Goal: Book appointment/travel/reservation

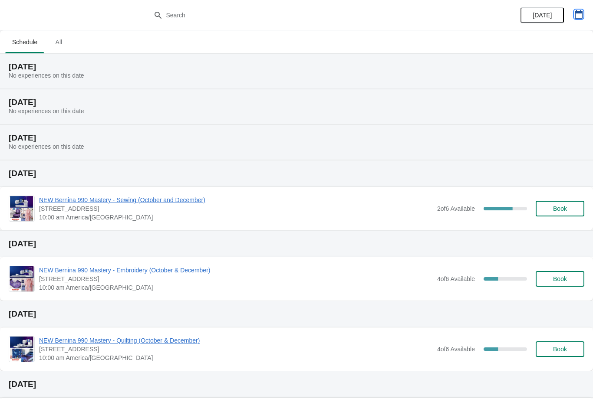
click at [578, 9] on button "button" at bounding box center [579, 15] width 16 height 16
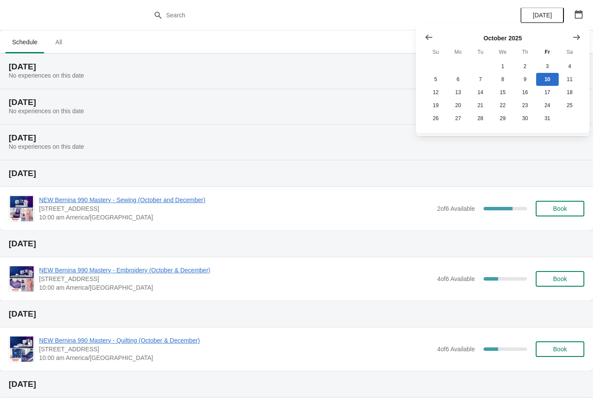
click at [580, 33] on icon "Show next month, November 2025" at bounding box center [576, 37] width 9 height 9
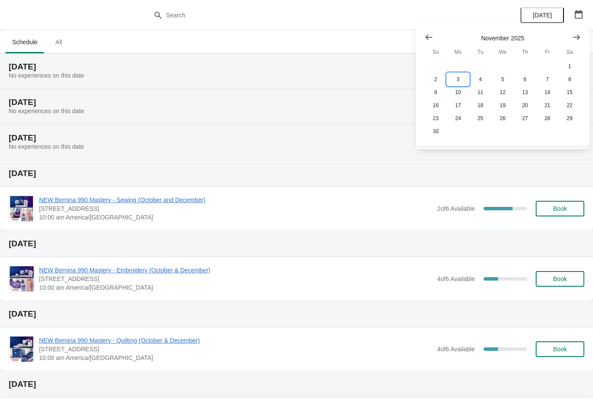
click at [462, 77] on button "3" at bounding box center [458, 79] width 22 height 13
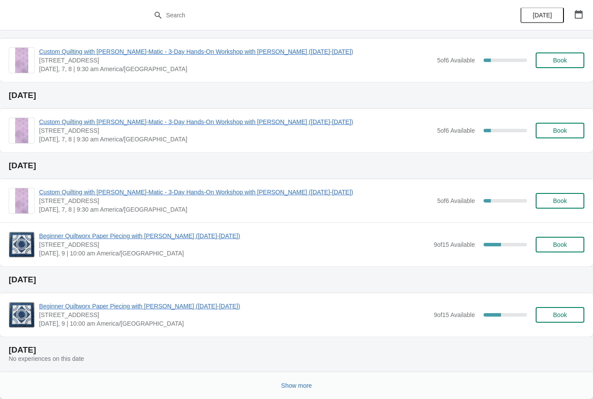
scroll to position [253, 0]
click at [303, 381] on button "Show more" at bounding box center [297, 386] width 38 height 16
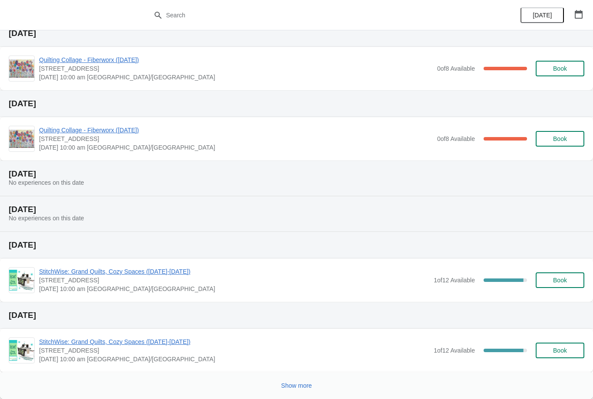
scroll to position [746, 0]
click at [299, 382] on span "Show more" at bounding box center [296, 385] width 31 height 7
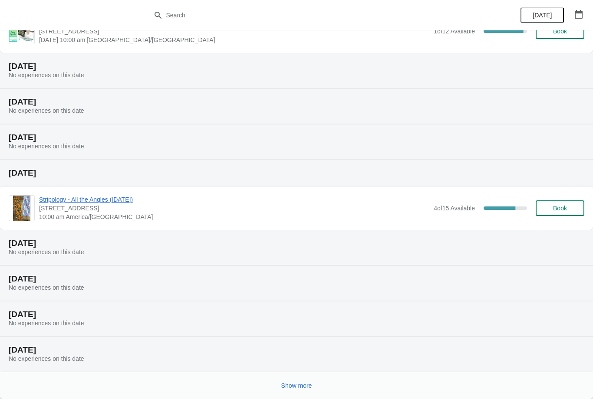
scroll to position [1065, 0]
click at [306, 384] on span "Show more" at bounding box center [296, 385] width 31 height 7
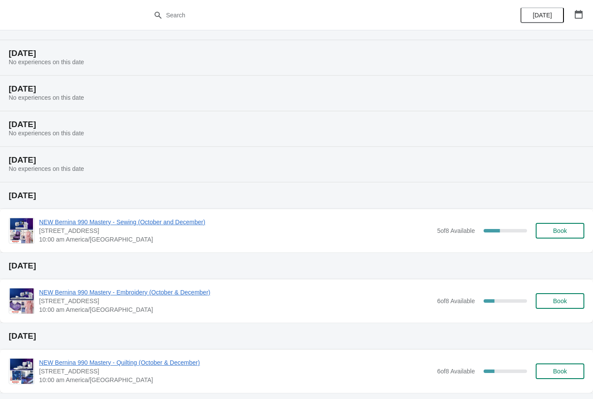
scroll to position [1400, 0]
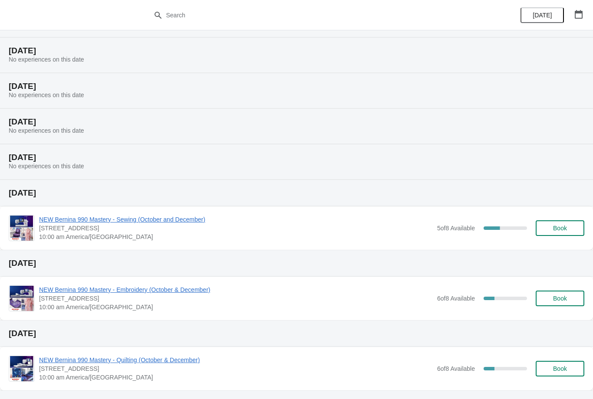
click at [550, 227] on span "Book" at bounding box center [559, 228] width 33 height 7
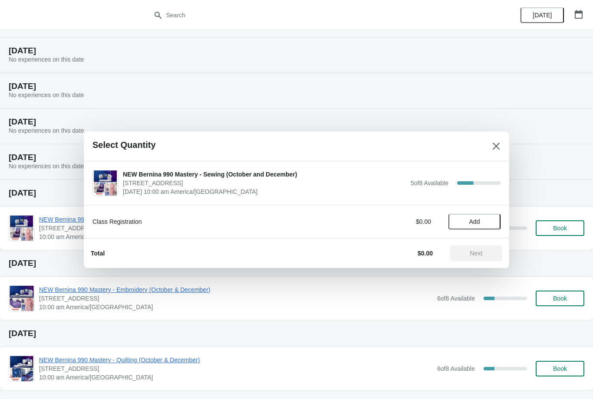
click at [475, 217] on button "Add" at bounding box center [474, 222] width 52 height 16
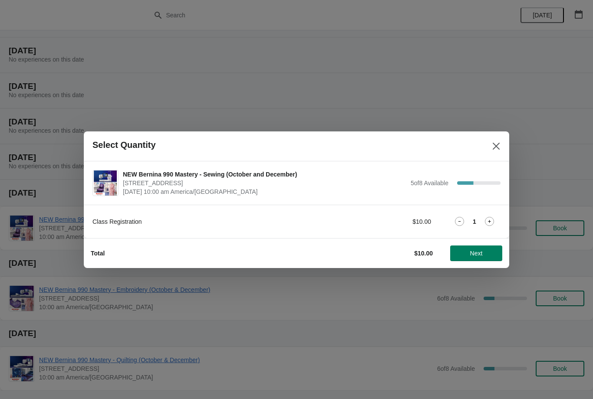
click at [469, 250] on span "Next" at bounding box center [476, 253] width 38 height 7
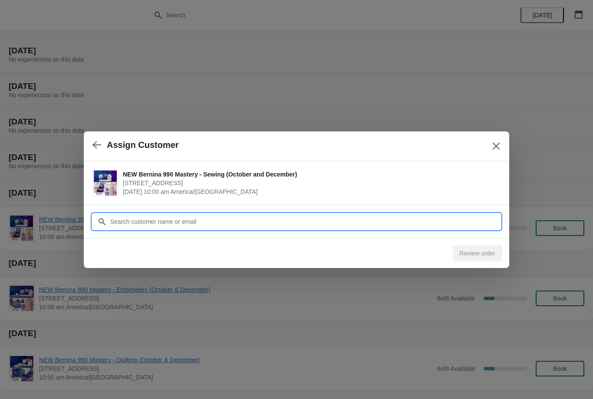
click at [220, 217] on input "Customer" at bounding box center [305, 222] width 391 height 16
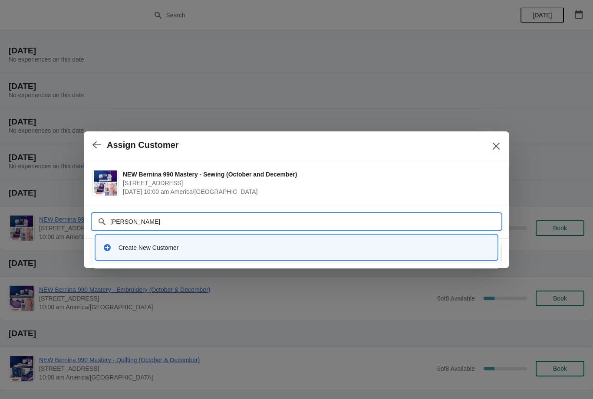
type input "[PERSON_NAME]"
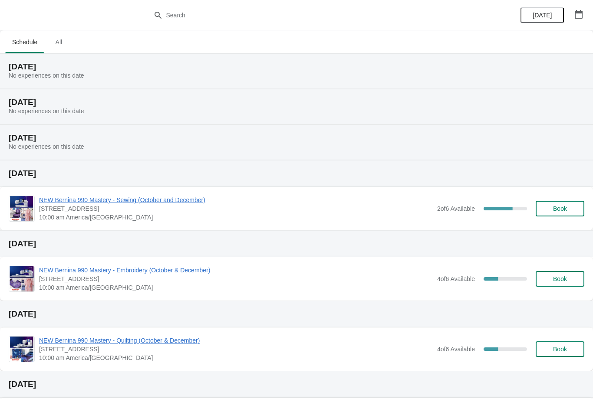
click at [582, 8] on button "button" at bounding box center [579, 15] width 16 height 16
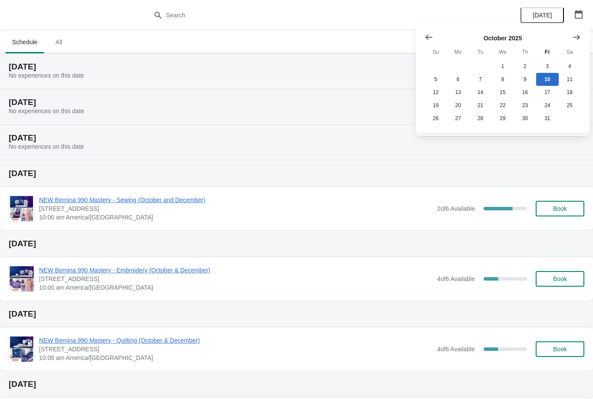
click at [581, 38] on button "Show next month, November 2025" at bounding box center [577, 38] width 16 height 16
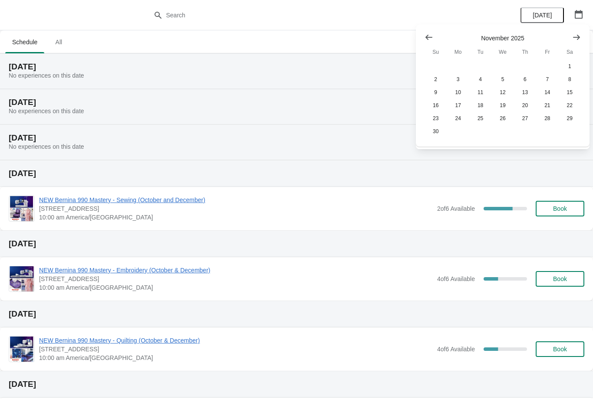
click at [578, 33] on icon "Show next month, December 2025" at bounding box center [576, 37] width 9 height 9
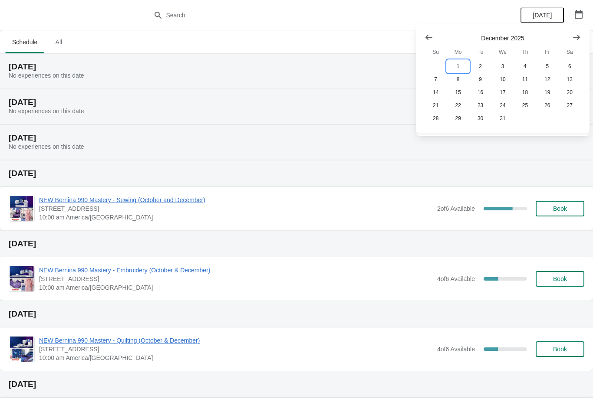
click at [457, 64] on button "1" at bounding box center [458, 66] width 22 height 13
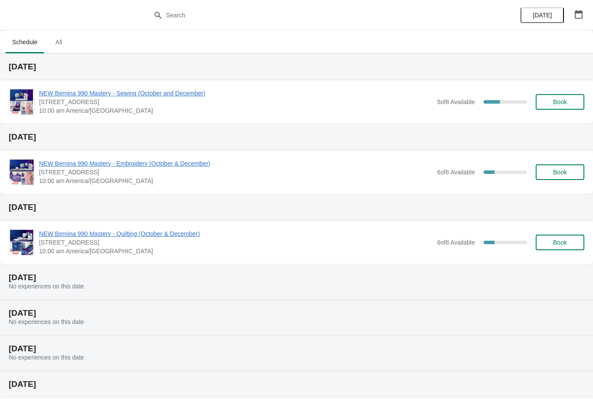
click at [559, 102] on span "Book" at bounding box center [560, 102] width 14 height 7
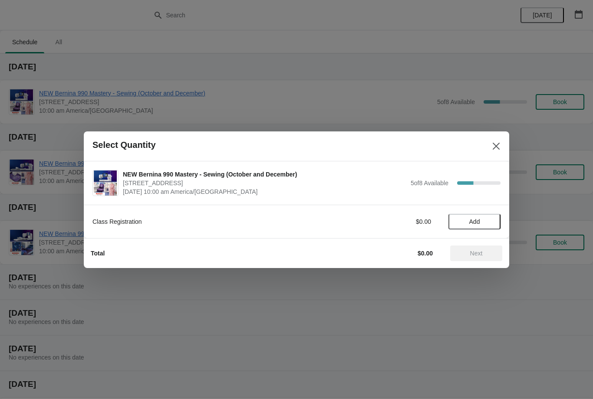
click at [474, 218] on span "Add" at bounding box center [474, 221] width 11 height 7
click at [473, 247] on button "Next" at bounding box center [476, 254] width 52 height 16
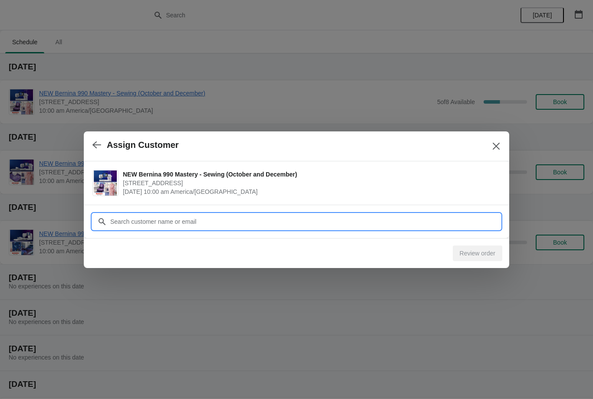
click at [241, 218] on input "Customer" at bounding box center [305, 222] width 391 height 16
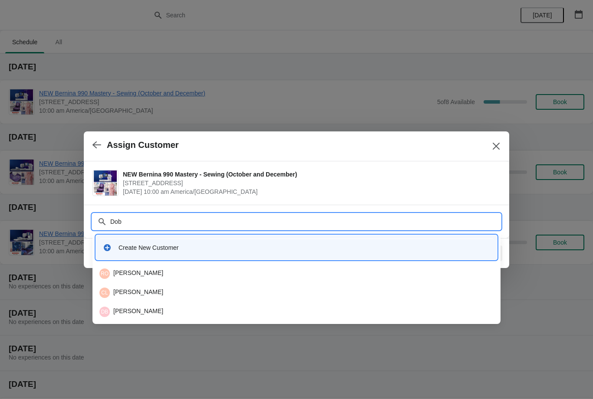
type input "Dobb"
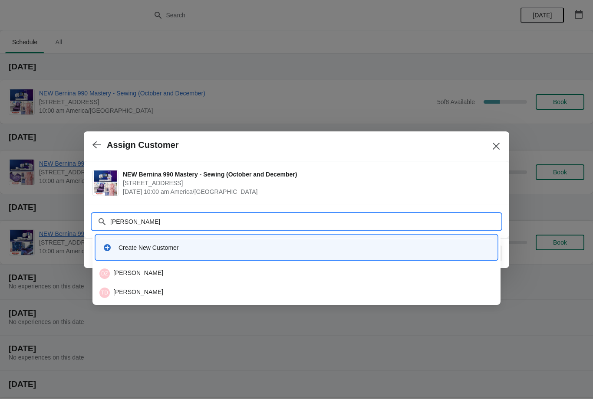
click at [140, 287] on div "TD Tracey Dobbs" at bounding box center [296, 292] width 401 height 17
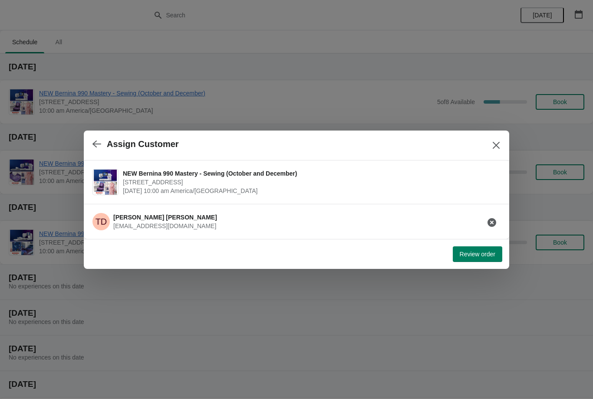
click at [474, 253] on span "Review order" at bounding box center [478, 254] width 36 height 7
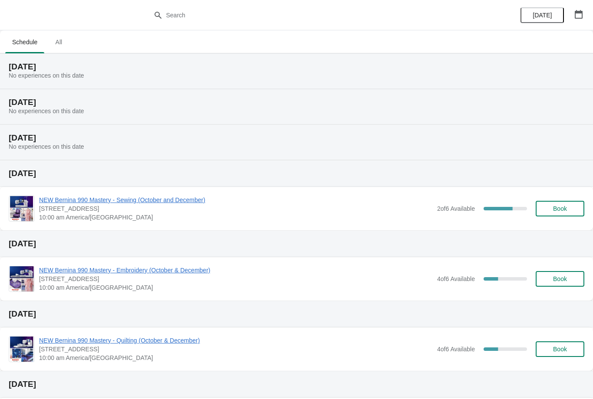
click at [582, 14] on icon "button" at bounding box center [579, 14] width 8 height 9
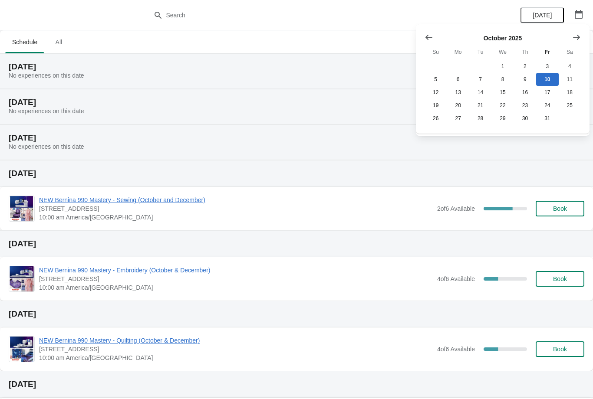
click at [585, 10] on button "button" at bounding box center [579, 15] width 16 height 16
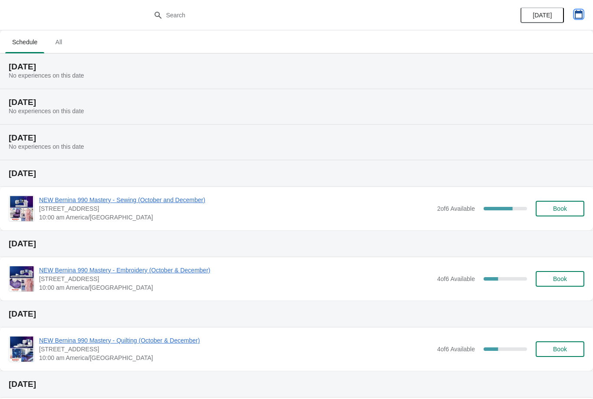
click at [583, 10] on button "button" at bounding box center [579, 15] width 16 height 16
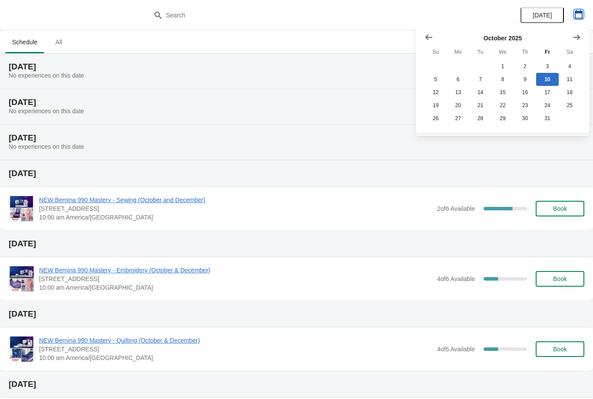
click at [580, 9] on button "button" at bounding box center [579, 15] width 16 height 16
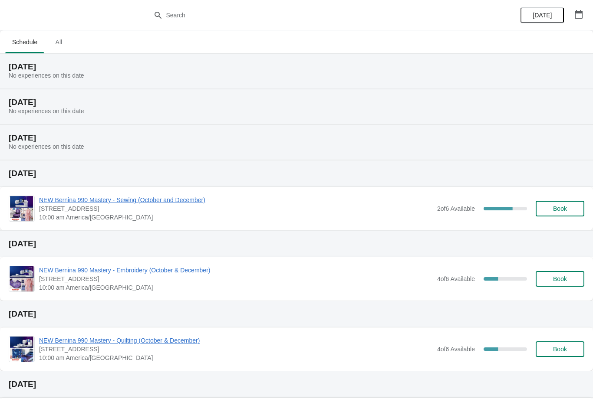
click at [578, 13] on icon "button" at bounding box center [579, 14] width 8 height 9
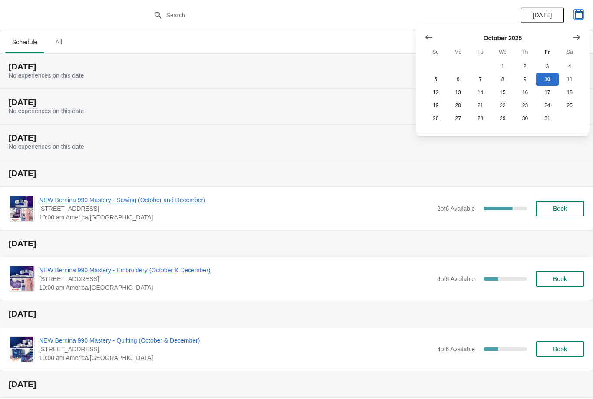
click at [585, 8] on button "button" at bounding box center [579, 15] width 16 height 16
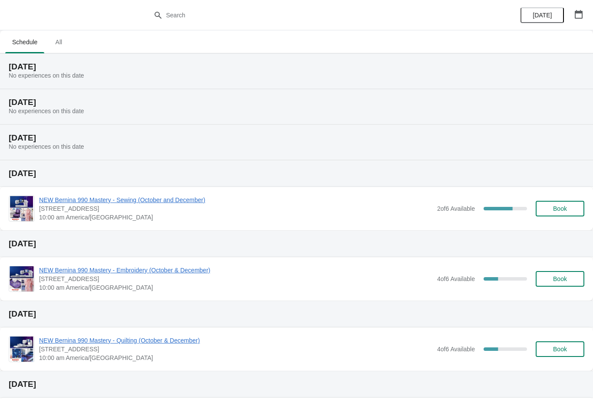
click at [583, 9] on button "button" at bounding box center [579, 15] width 16 height 16
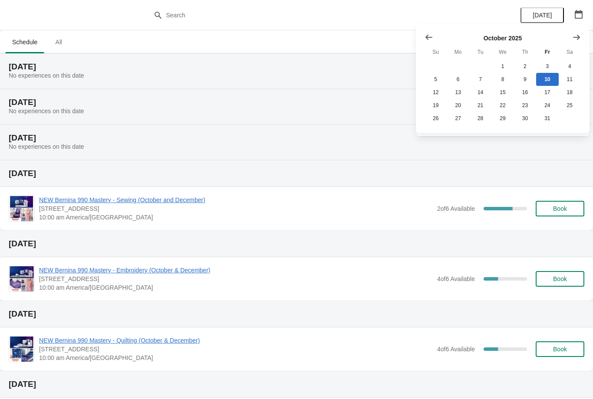
click at [581, 33] on button "Show next month, November 2025" at bounding box center [577, 38] width 16 height 16
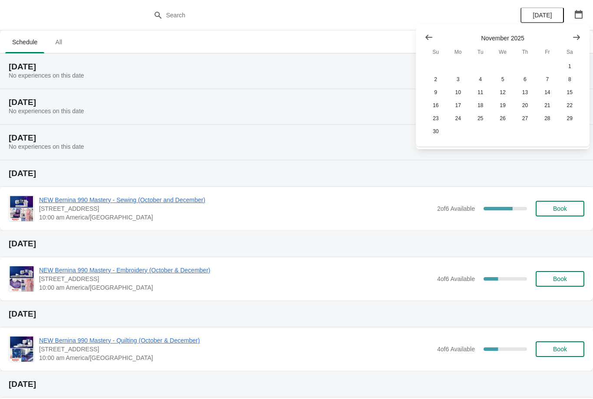
click at [579, 34] on icon "Show next month, December 2025" at bounding box center [576, 37] width 9 height 9
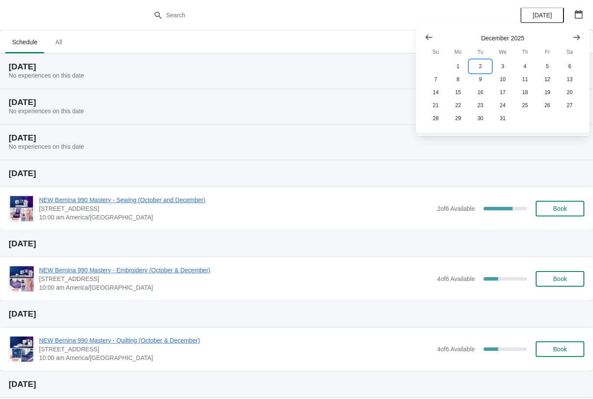
click at [480, 64] on button "2" at bounding box center [480, 66] width 22 height 13
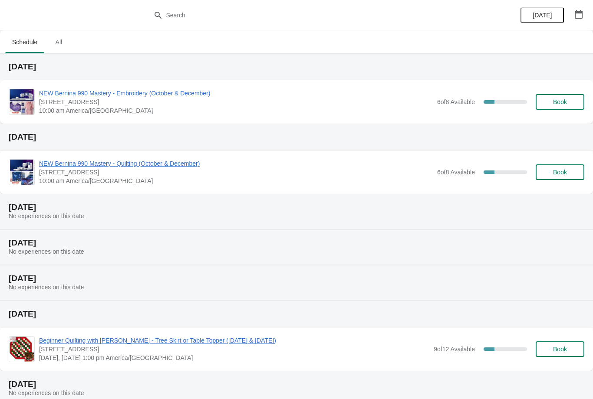
click at [559, 96] on button "Book" at bounding box center [560, 102] width 49 height 16
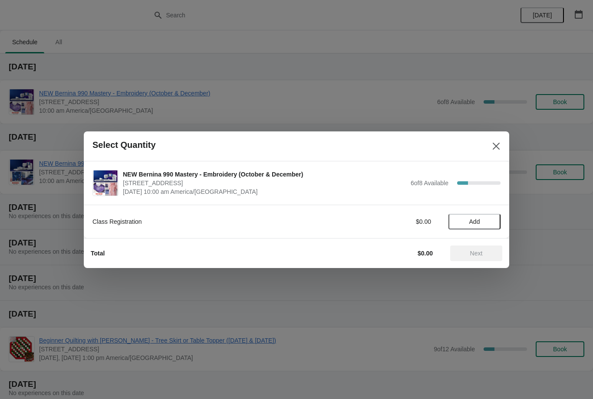
click at [479, 217] on button "Add" at bounding box center [474, 222] width 52 height 16
click at [477, 251] on span "Next" at bounding box center [476, 253] width 13 height 7
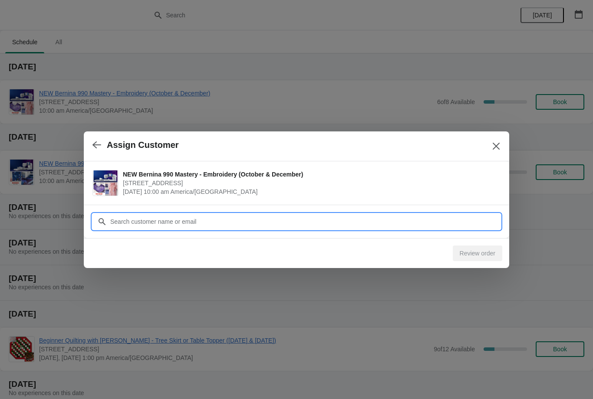
click at [198, 216] on input "Customer" at bounding box center [305, 222] width 391 height 16
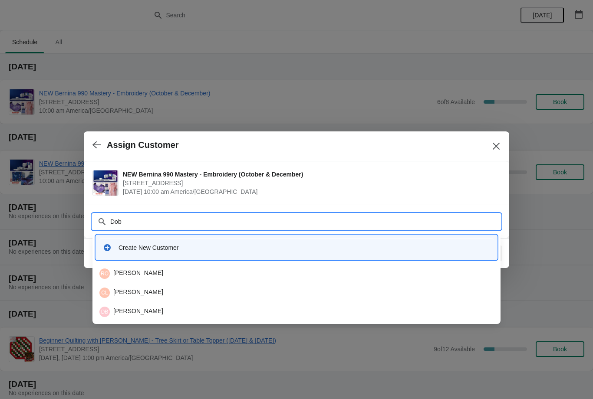
type input "Dobb"
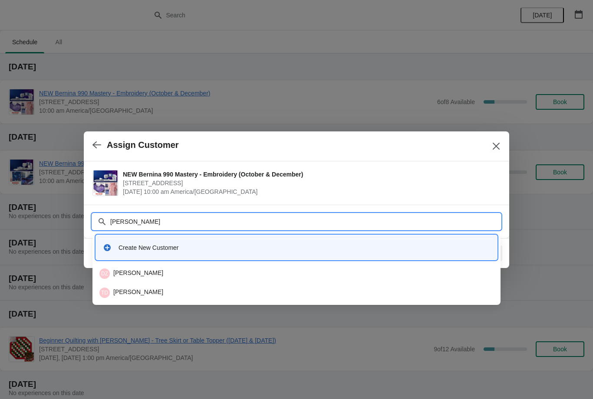
click at [130, 288] on div "TD Tracey Dobbs" at bounding box center [296, 293] width 394 height 10
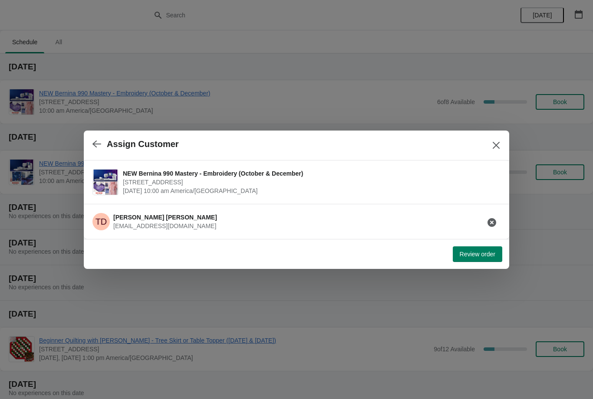
click at [473, 253] on span "Review order" at bounding box center [478, 254] width 36 height 7
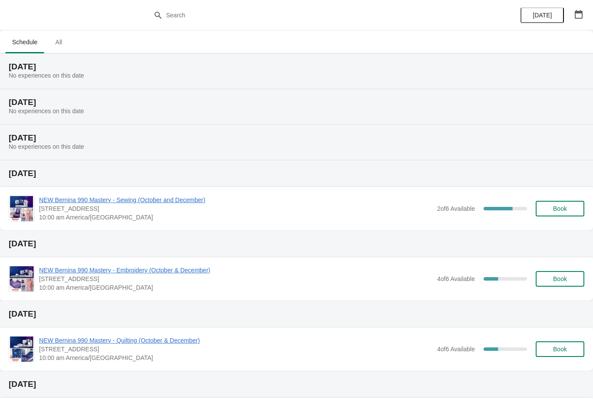
click at [581, 11] on icon "button" at bounding box center [579, 14] width 8 height 9
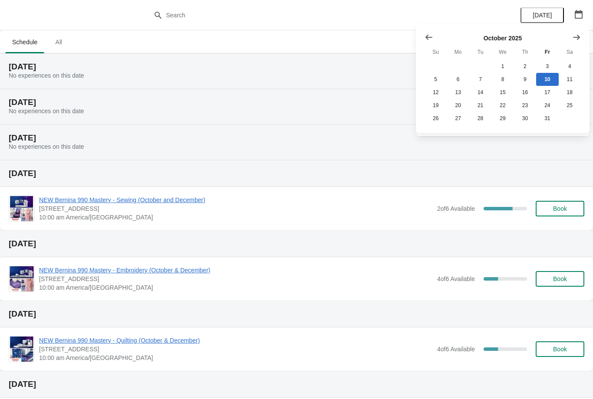
click at [579, 37] on icon "Show next month, November 2025" at bounding box center [576, 36] width 7 height 5
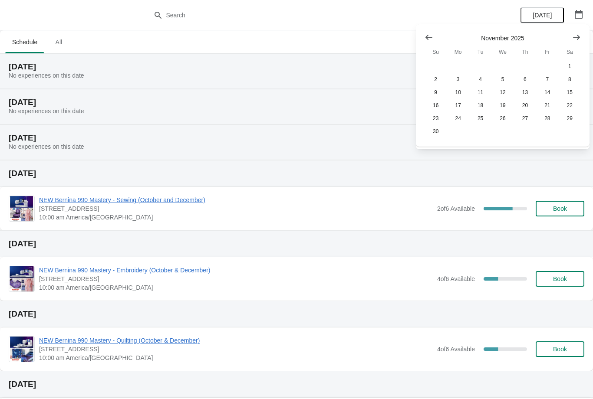
click at [581, 36] on button "Show next month, December 2025" at bounding box center [577, 38] width 16 height 16
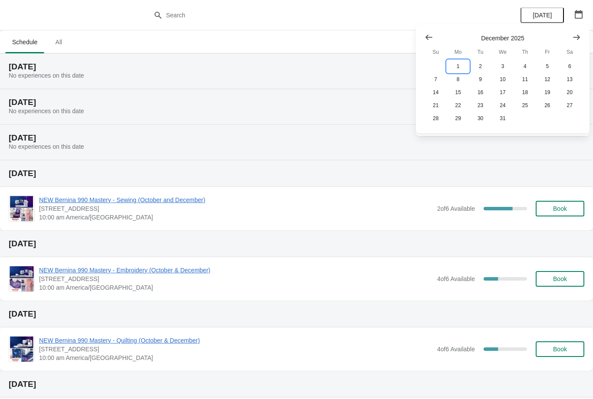
click at [458, 65] on button "1" at bounding box center [458, 66] width 22 height 13
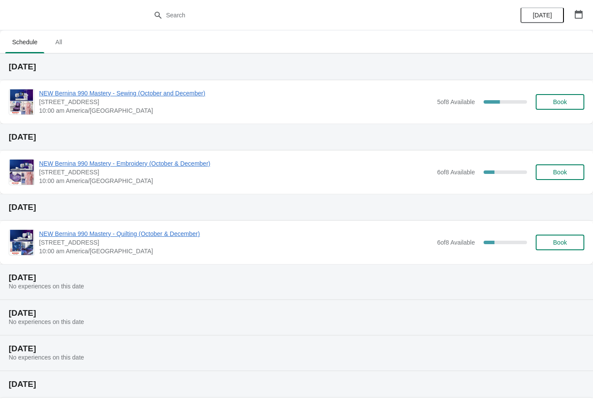
click at [564, 236] on button "Book" at bounding box center [560, 243] width 49 height 16
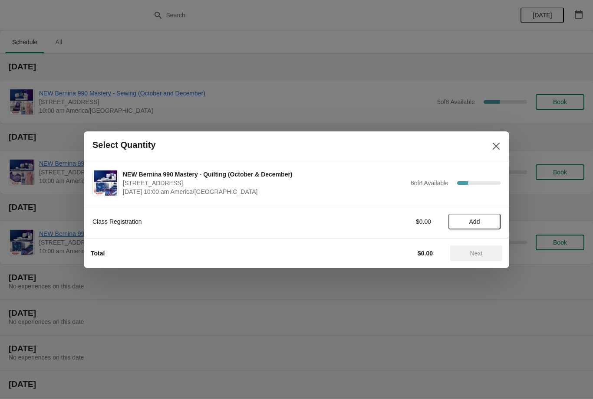
click at [475, 222] on span "Add" at bounding box center [474, 221] width 11 height 7
click at [474, 252] on span "Next" at bounding box center [476, 253] width 13 height 7
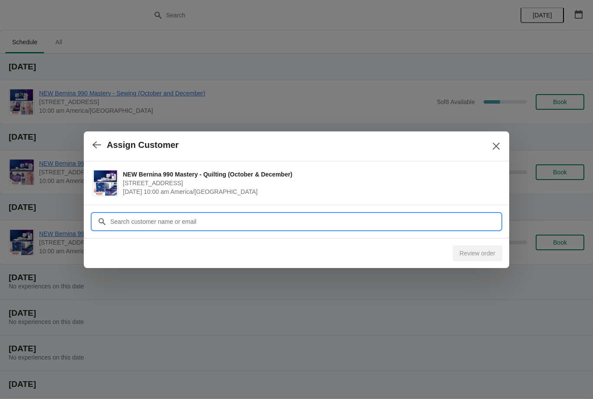
click at [190, 220] on input "Customer" at bounding box center [305, 222] width 391 height 16
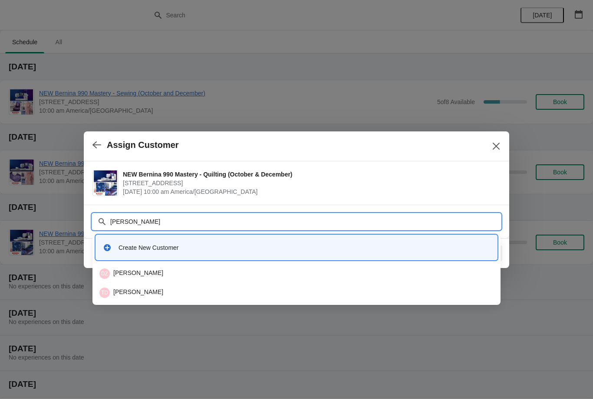
type input "Dobbs"
